Goal: Check status: Check status

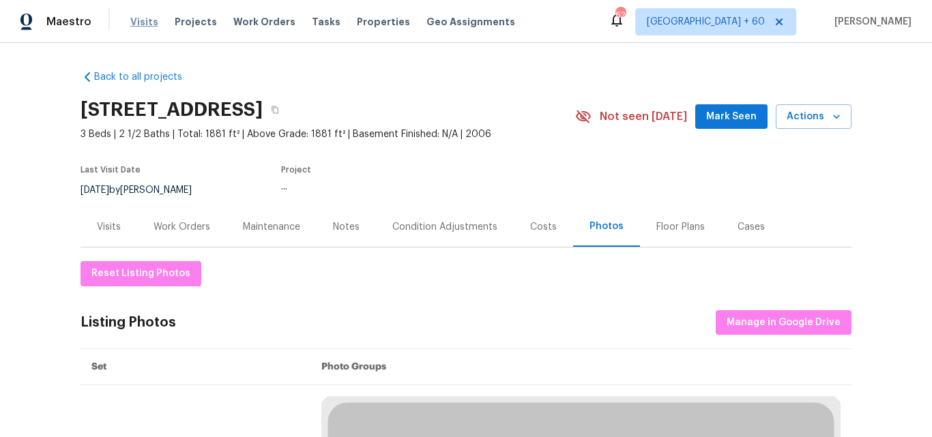
click at [143, 27] on span "Visits" at bounding box center [144, 22] width 28 height 14
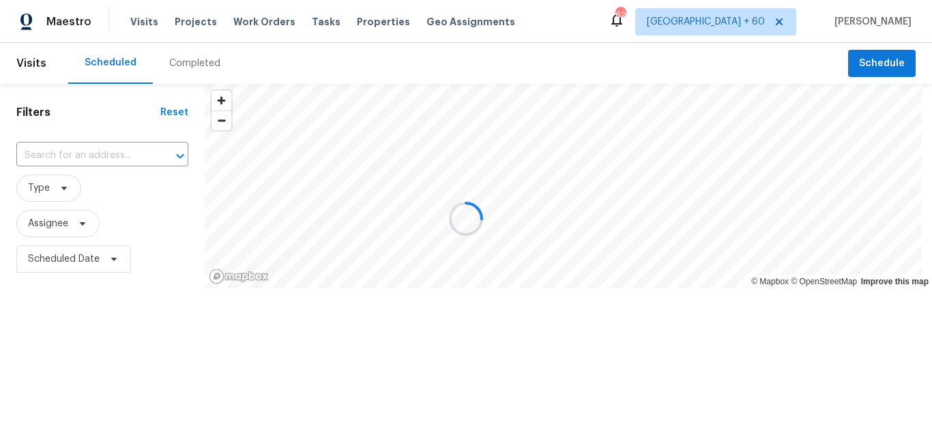
click at [191, 63] on div at bounding box center [466, 218] width 932 height 437
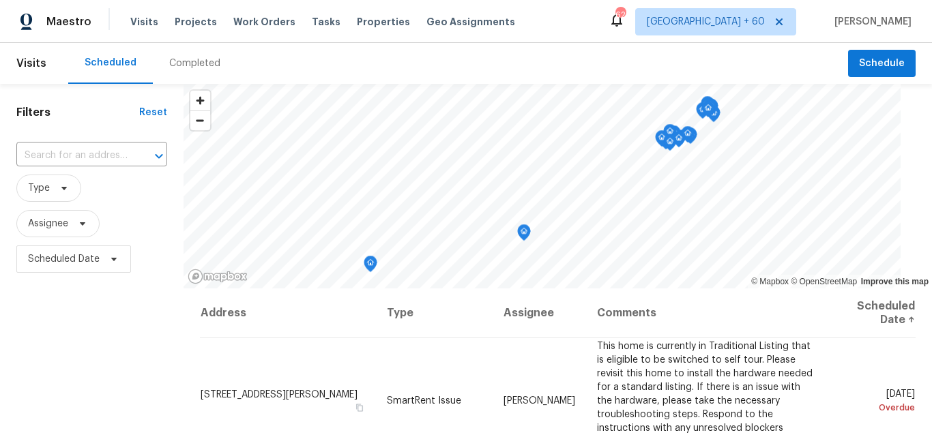
click at [191, 63] on div "Completed" at bounding box center [194, 64] width 51 height 14
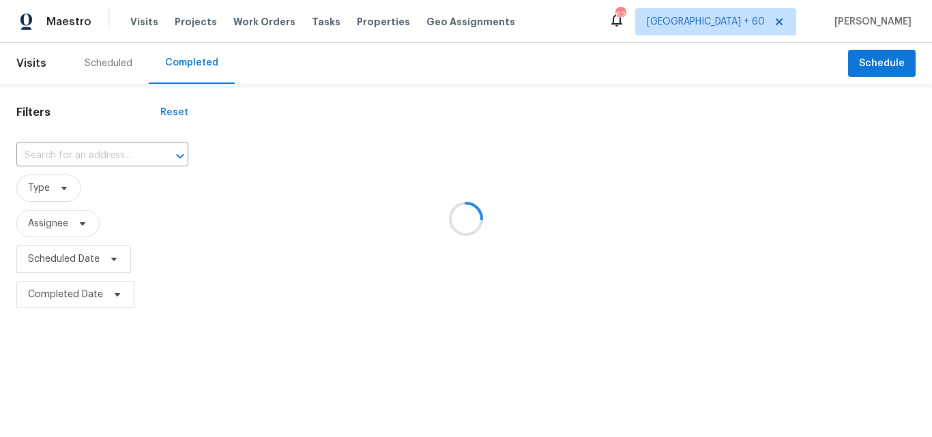
click at [70, 155] on div at bounding box center [466, 218] width 932 height 437
click at [57, 155] on input "text" at bounding box center [83, 155] width 134 height 21
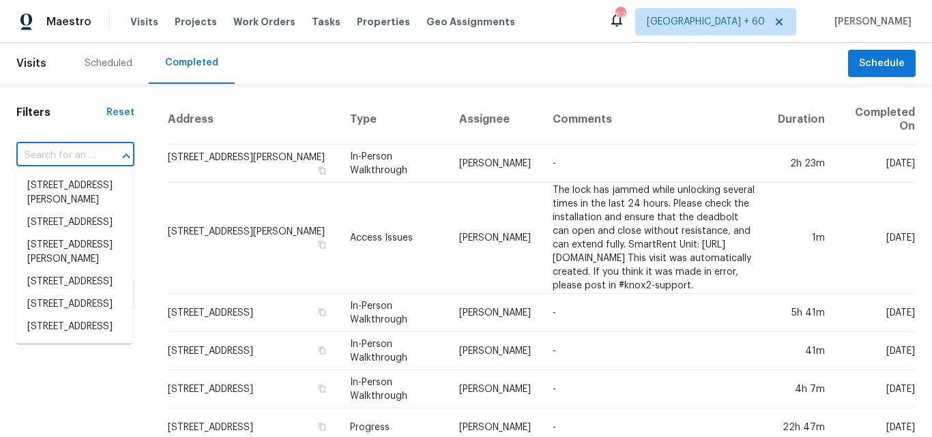
click at [57, 155] on input "text" at bounding box center [56, 155] width 80 height 21
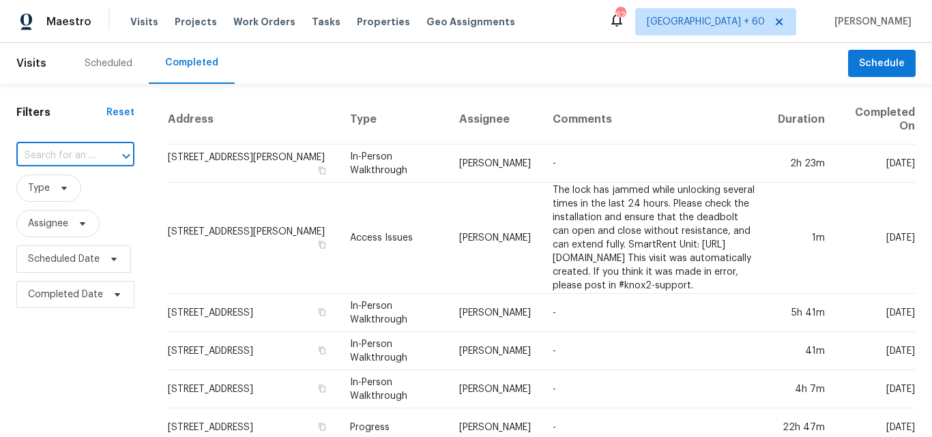
click at [57, 155] on input "text" at bounding box center [56, 155] width 80 height 21
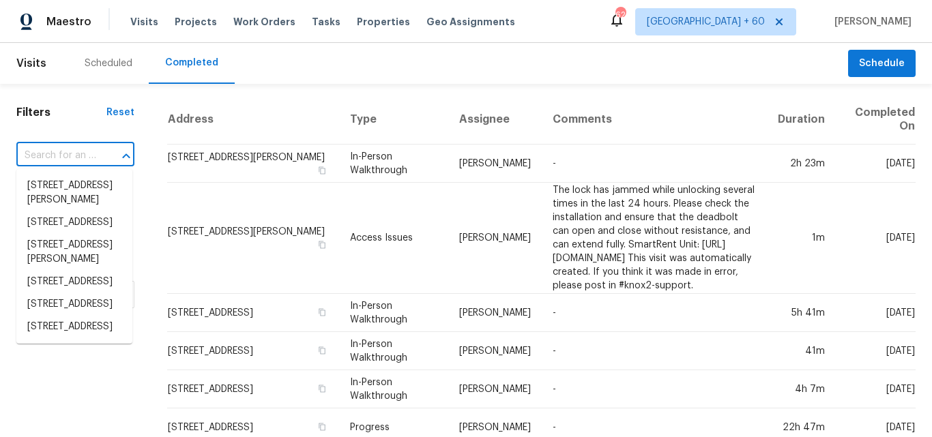
paste input "[STREET_ADDRESS][PERSON_NAME]"
type input "[STREET_ADDRESS][PERSON_NAME]"
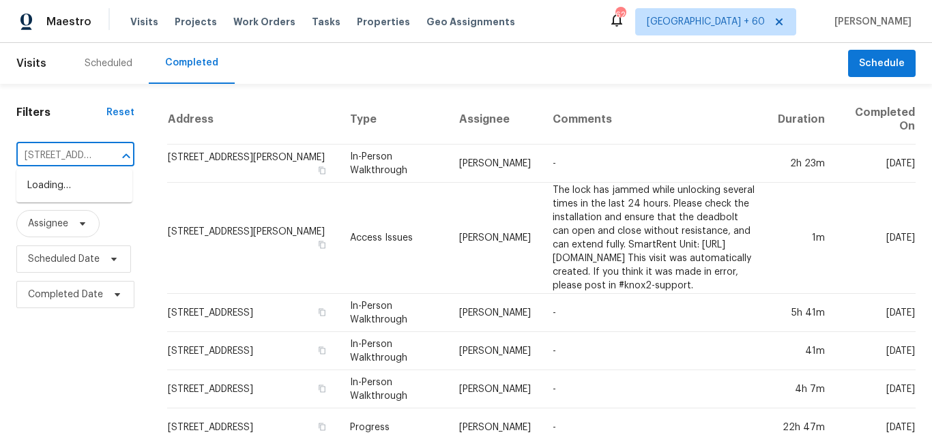
scroll to position [0, 77]
click at [82, 193] on li "[STREET_ADDRESS][PERSON_NAME]" at bounding box center [74, 193] width 116 height 37
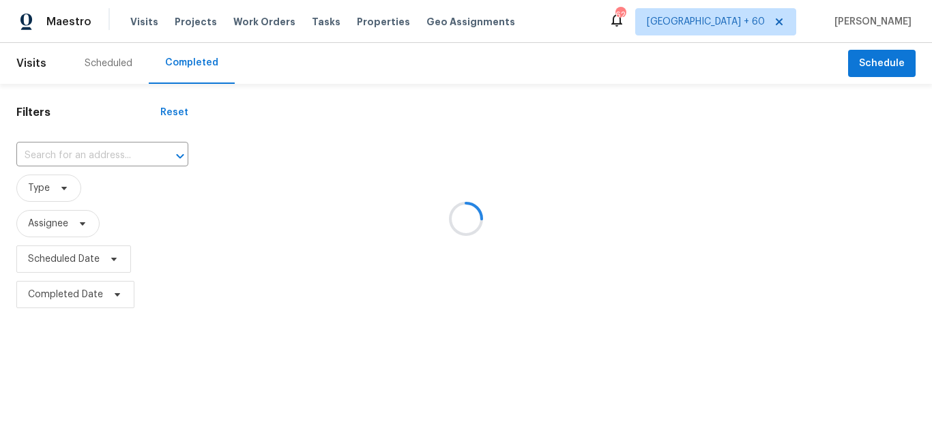
type input "[STREET_ADDRESS][PERSON_NAME]"
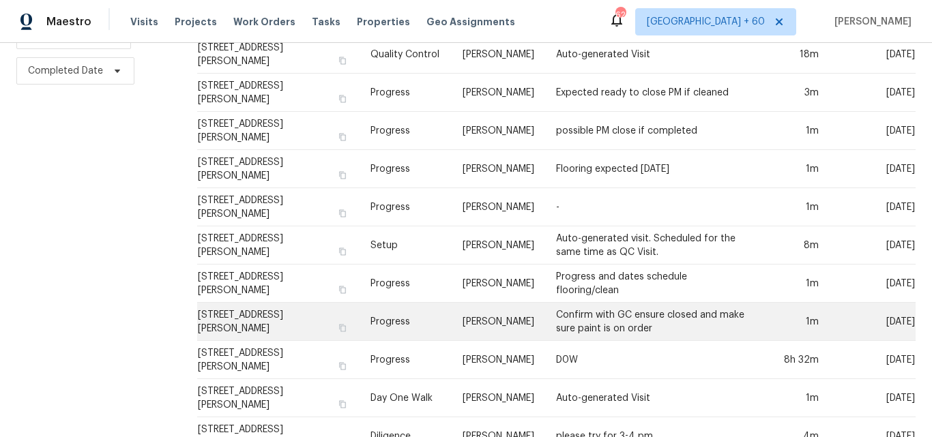
scroll to position [301, 0]
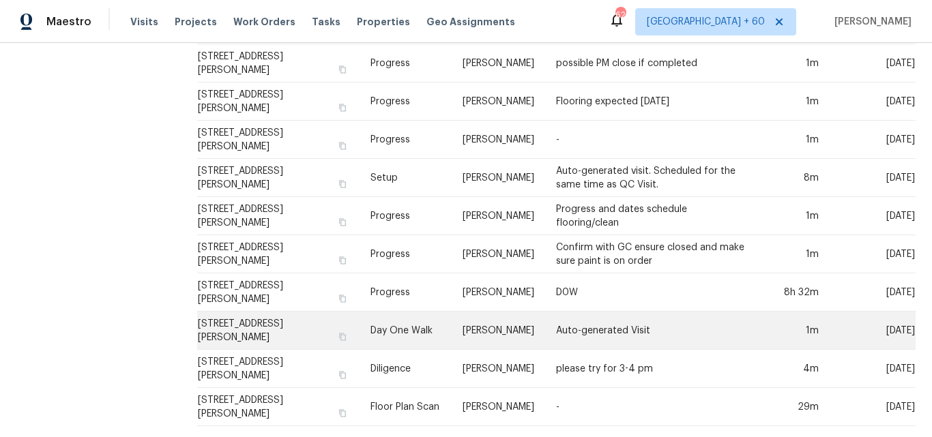
click at [418, 321] on td "Day One Walk" at bounding box center [404, 331] width 91 height 38
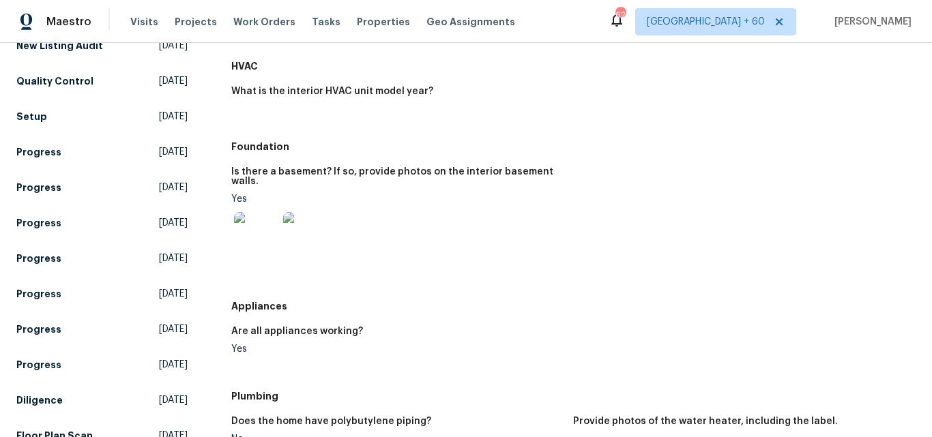
scroll to position [273, 0]
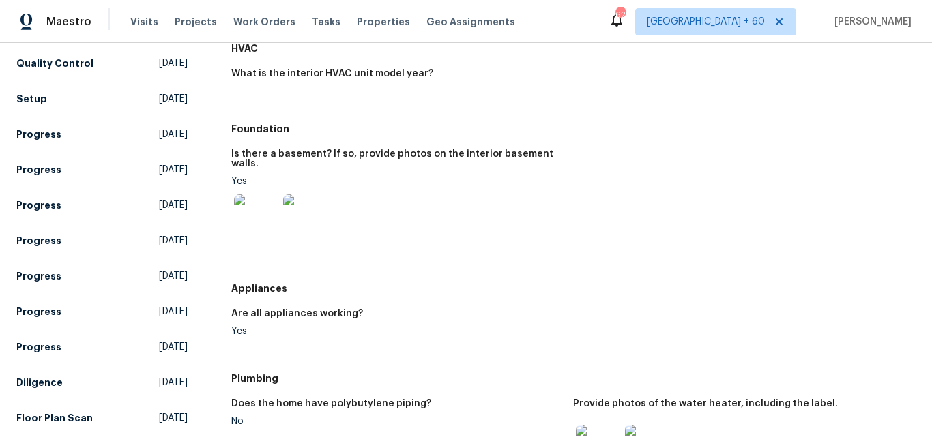
click at [261, 211] on img at bounding box center [256, 216] width 44 height 44
